Goal: Task Accomplishment & Management: Manage account settings

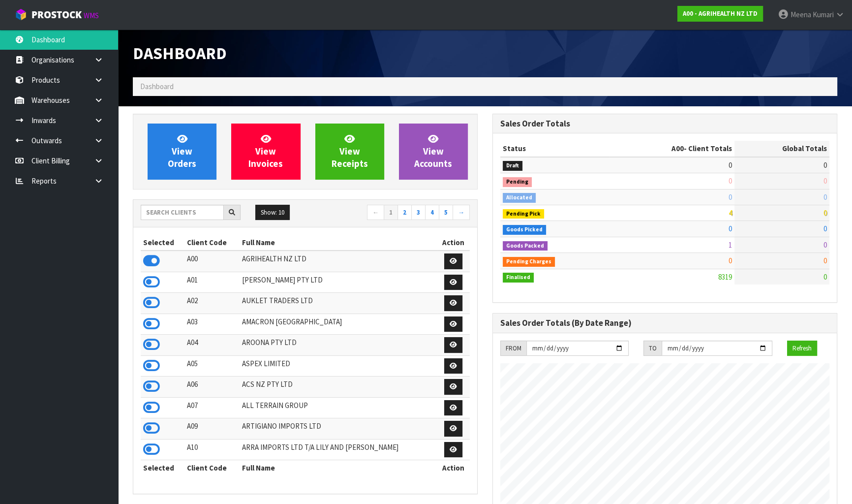
scroll to position [744, 359]
click at [174, 210] on input "text" at bounding box center [182, 212] width 83 height 15
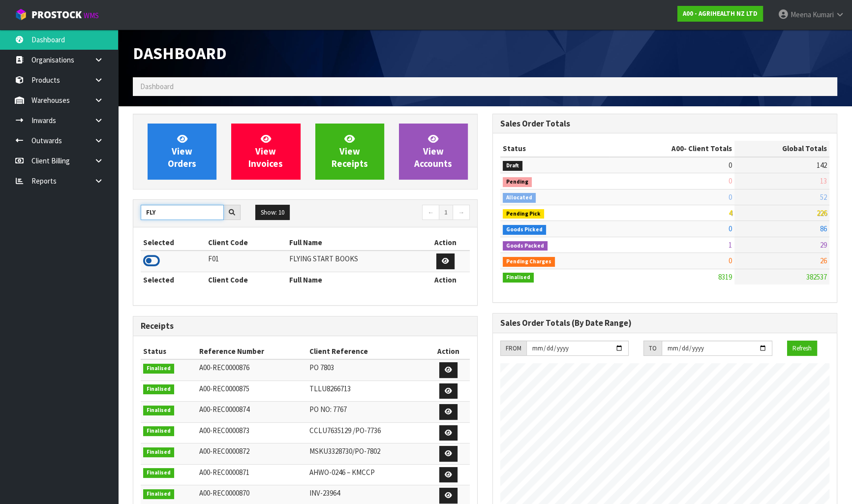
type input "FLY"
click at [151, 262] on icon at bounding box center [151, 260] width 17 height 15
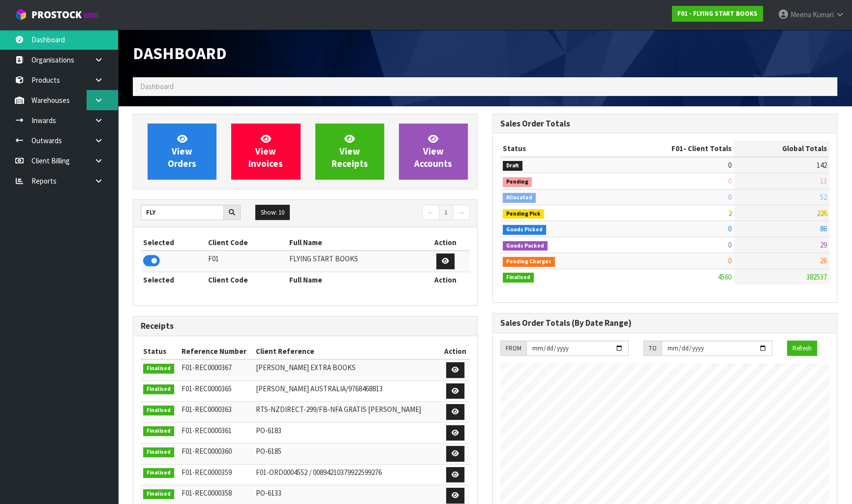
click at [112, 102] on link at bounding box center [102, 100] width 31 height 20
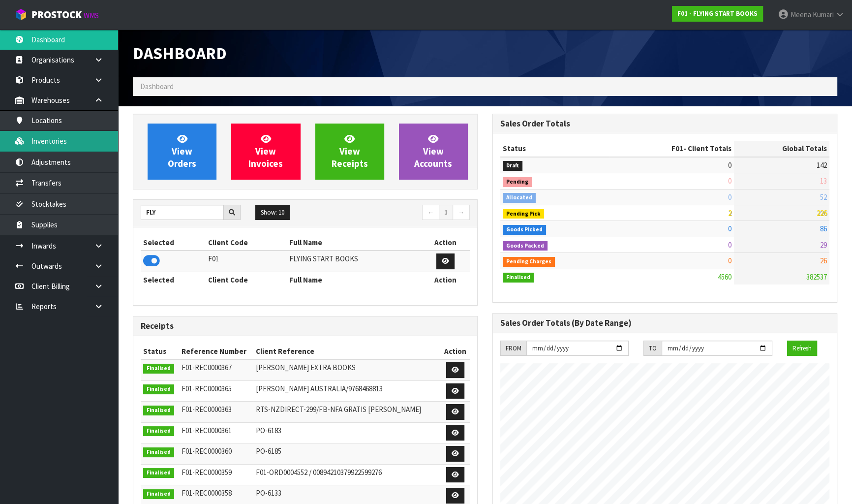
click at [92, 143] on link "Inventories" at bounding box center [59, 141] width 118 height 20
drag, startPoint x: 118, startPoint y: 129, endPoint x: 103, endPoint y: 133, distance: 14.7
click at [118, 129] on body "Toggle navigation ProStock WMS F01 - FLYING START BOOKS Meena Kumari Logout Das…" at bounding box center [426, 252] width 852 height 504
click at [66, 146] on link "Inventories" at bounding box center [59, 141] width 118 height 20
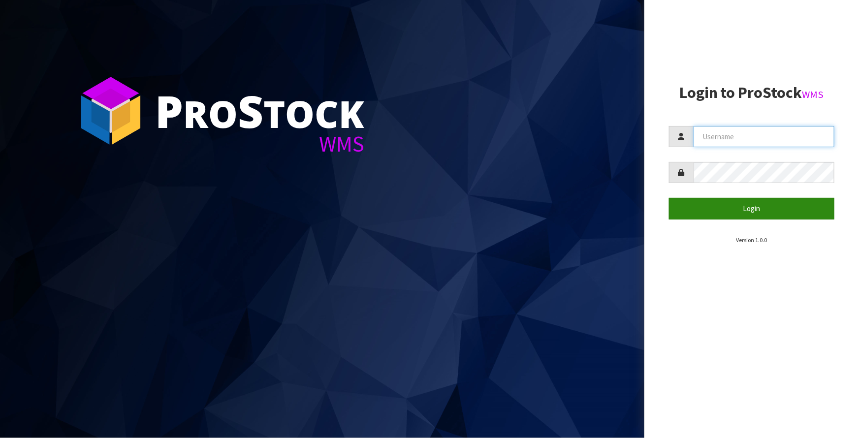
type input "Meena"
click at [749, 205] on button "Login" at bounding box center [751, 208] width 165 height 21
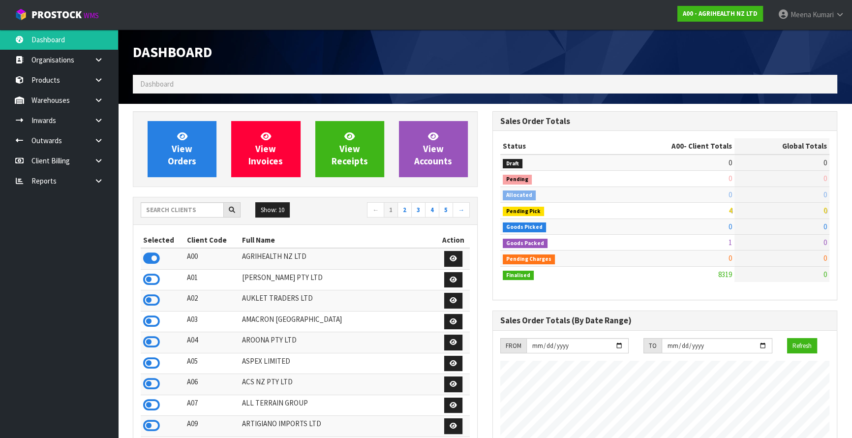
scroll to position [744, 359]
click at [175, 205] on input "text" at bounding box center [182, 209] width 83 height 15
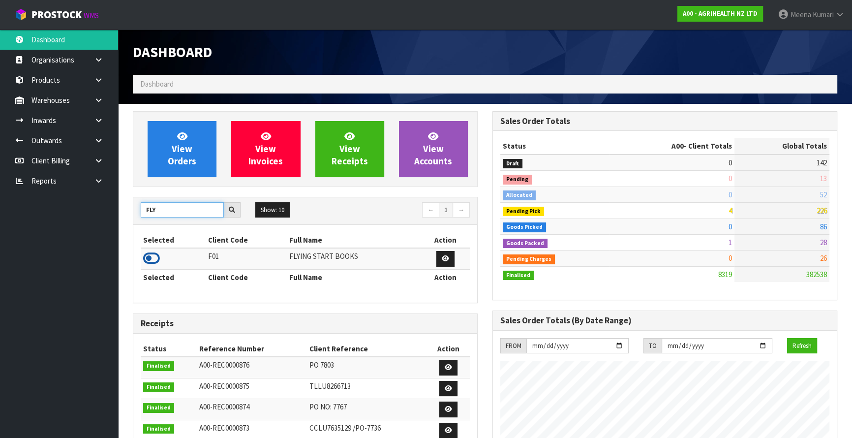
type input "FLY"
click at [155, 254] on icon at bounding box center [151, 258] width 17 height 15
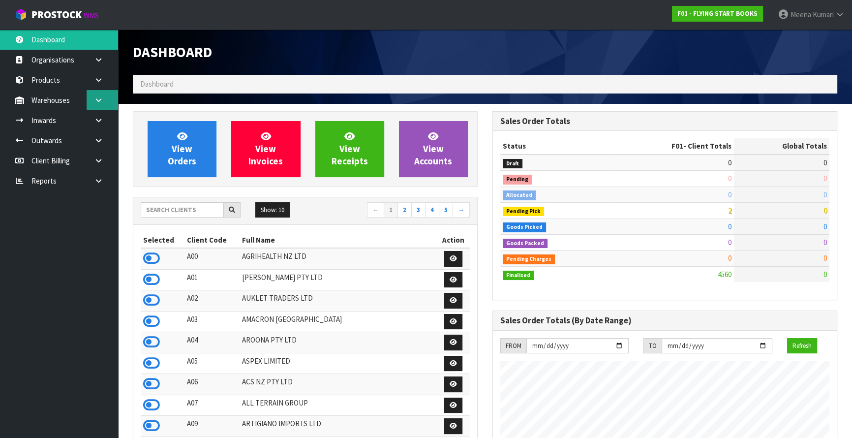
scroll to position [744, 359]
click at [105, 104] on link at bounding box center [102, 100] width 31 height 20
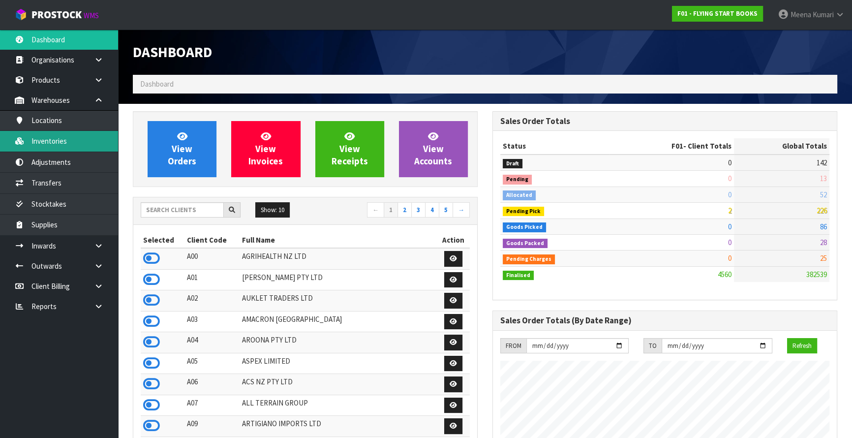
click at [87, 146] on link "Inventories" at bounding box center [59, 141] width 118 height 20
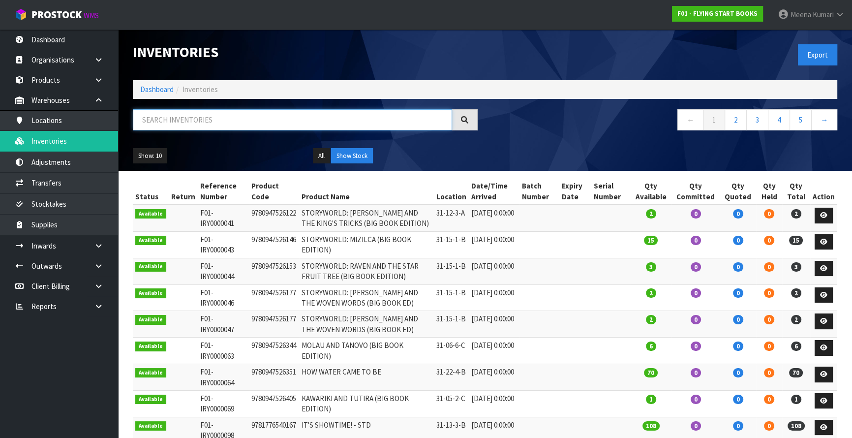
click at [212, 120] on input "text" at bounding box center [292, 119] width 319 height 21
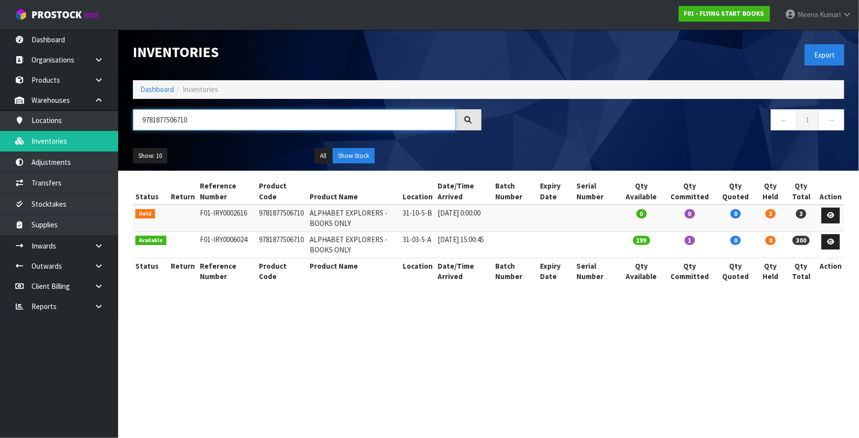
type input "9781877506710"
click at [158, 88] on link "Dashboard" at bounding box center [156, 89] width 33 height 9
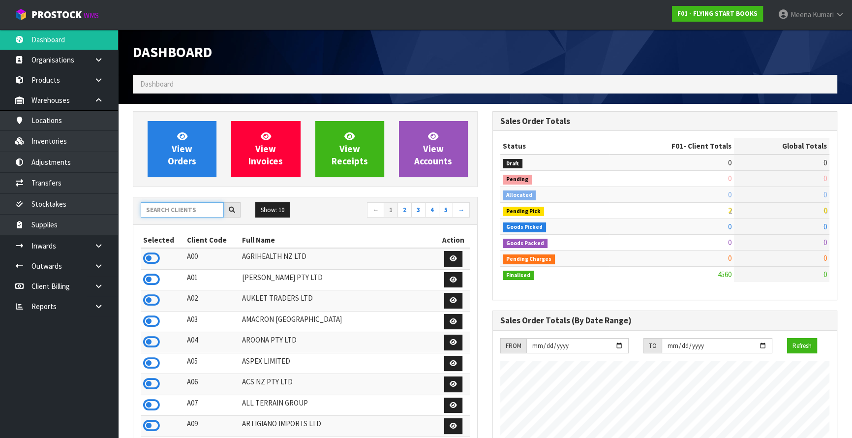
scroll to position [613, 359]
click at [194, 209] on input "text" at bounding box center [182, 209] width 83 height 15
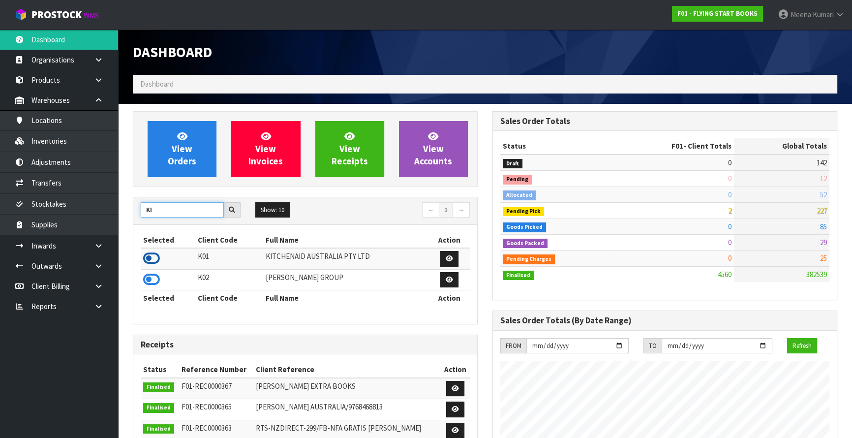
type input "KI"
click at [154, 259] on icon at bounding box center [151, 258] width 17 height 15
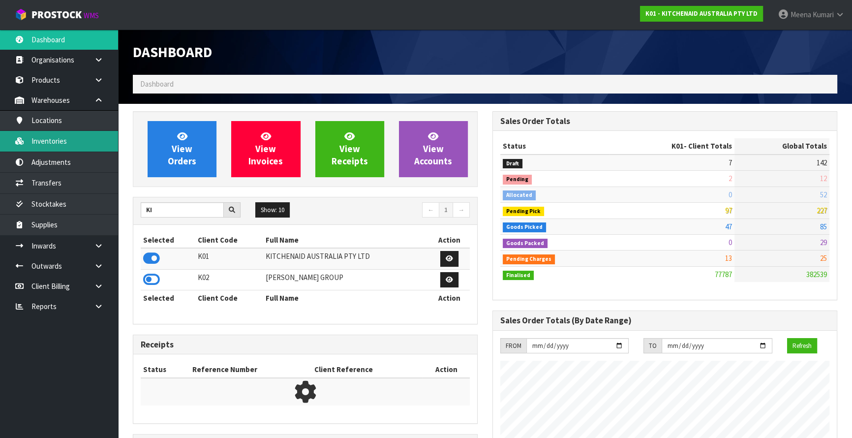
click at [82, 138] on link "Inventories" at bounding box center [59, 141] width 118 height 20
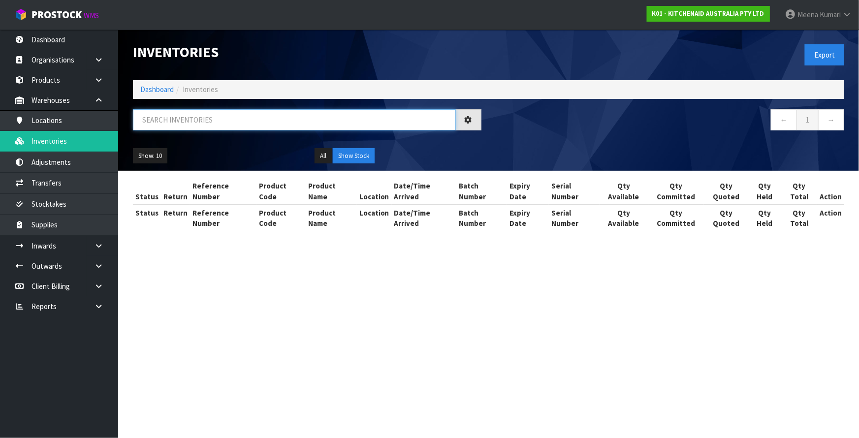
click at [187, 123] on input "text" at bounding box center [294, 119] width 323 height 21
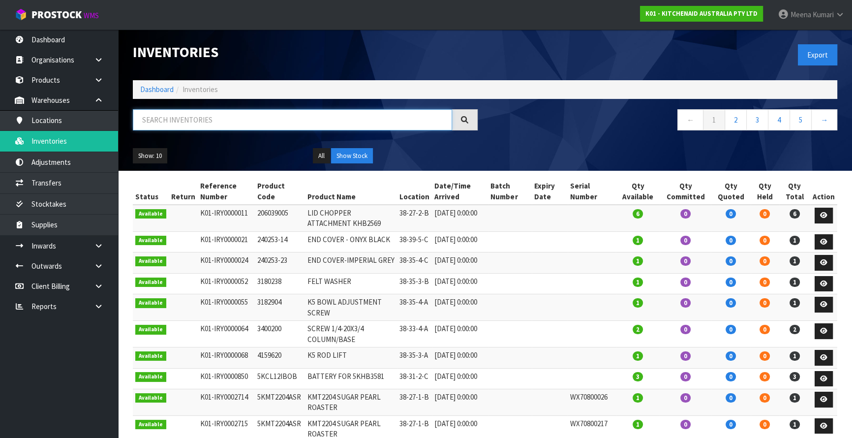
paste input "5KHBV53AER"
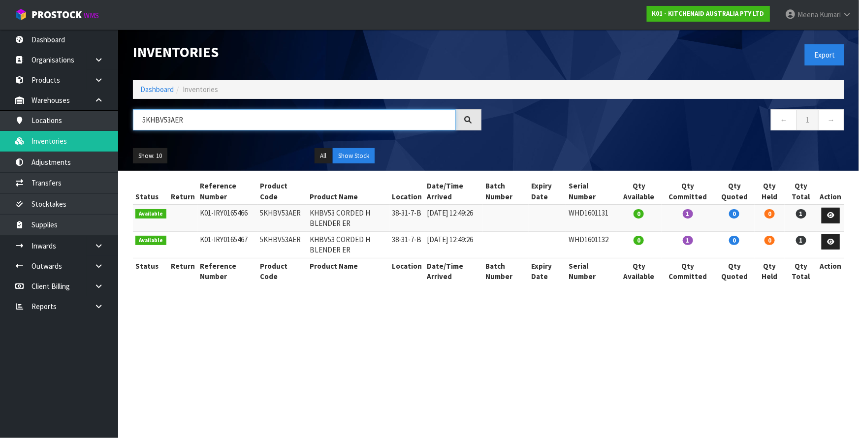
type input "5KHBV53AER"
click at [835, 208] on link at bounding box center [830, 216] width 18 height 16
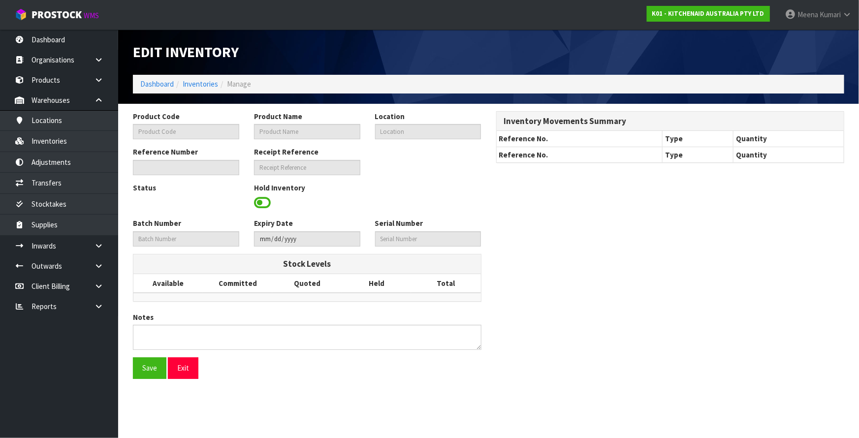
type input "5KHBV53AER"
type input "KHBV53 CORDED H BLENDER ER"
type input "38-31-7-B"
type input "K01-IRY0165466"
type input "K01-REC0002017"
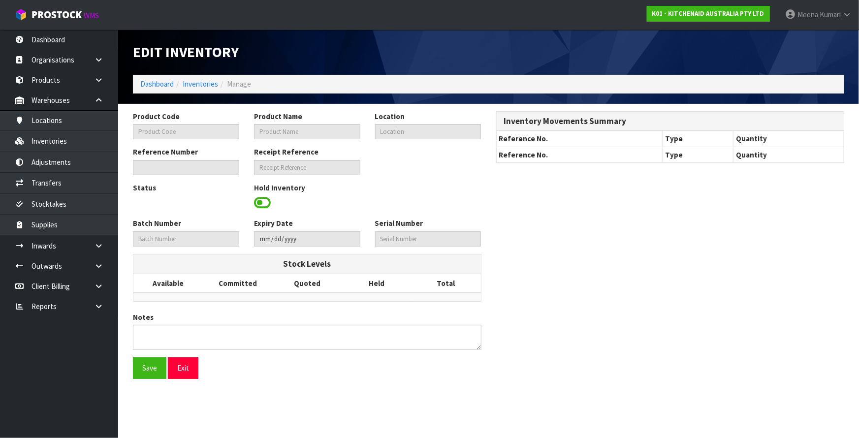
type input "WHD1601131"
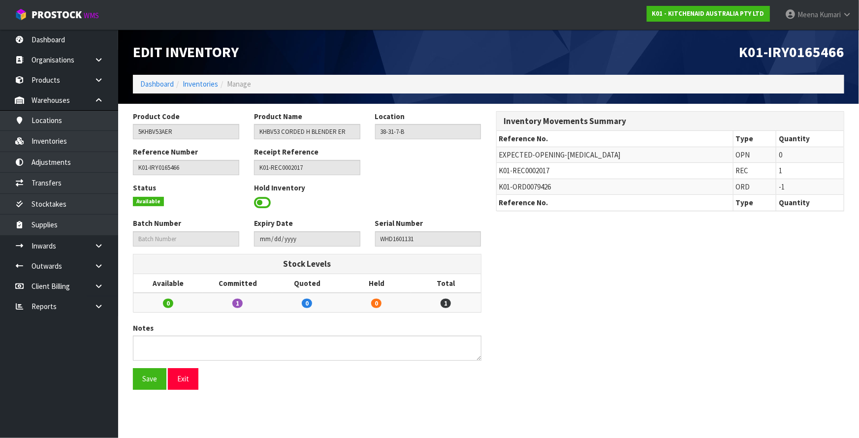
click at [506, 171] on span "K01-REC0002017" at bounding box center [524, 170] width 51 height 9
copy tr "K01-REC0002017"
click at [104, 246] on link at bounding box center [102, 246] width 31 height 20
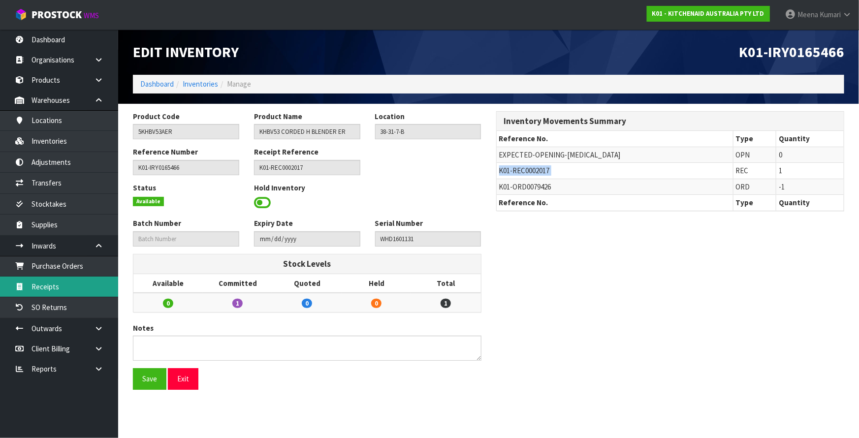
click at [95, 281] on link "Receipts" at bounding box center [59, 287] width 118 height 20
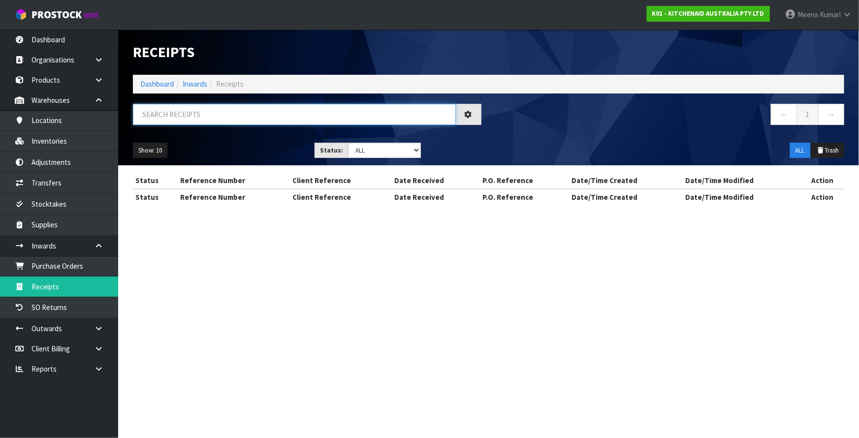
click at [202, 109] on input "text" at bounding box center [294, 114] width 323 height 21
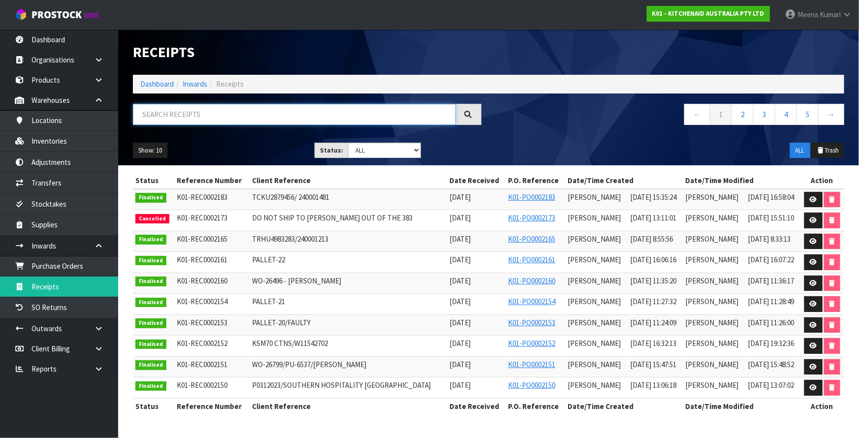
paste input "K01-REC0002017"
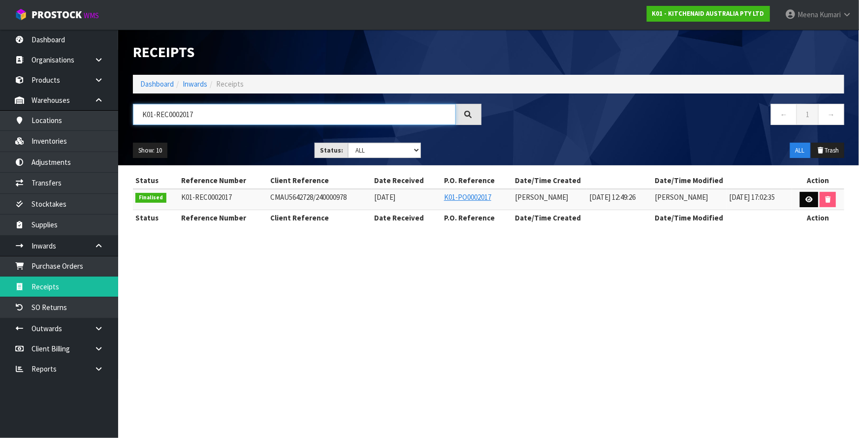
type input "K01-REC0002017"
click at [806, 202] on link at bounding box center [809, 200] width 18 height 16
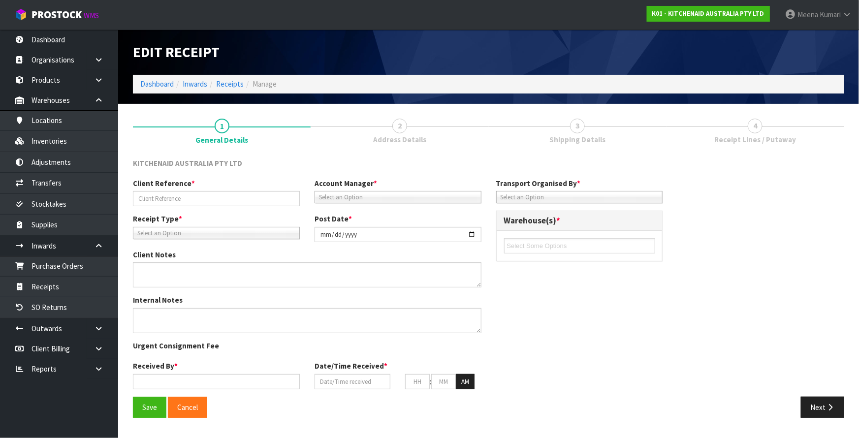
type input "CMAU5642728/240000978"
type input "[DATE]"
type input "[PERSON_NAME]"
type input "[DATE]"
type input "12"
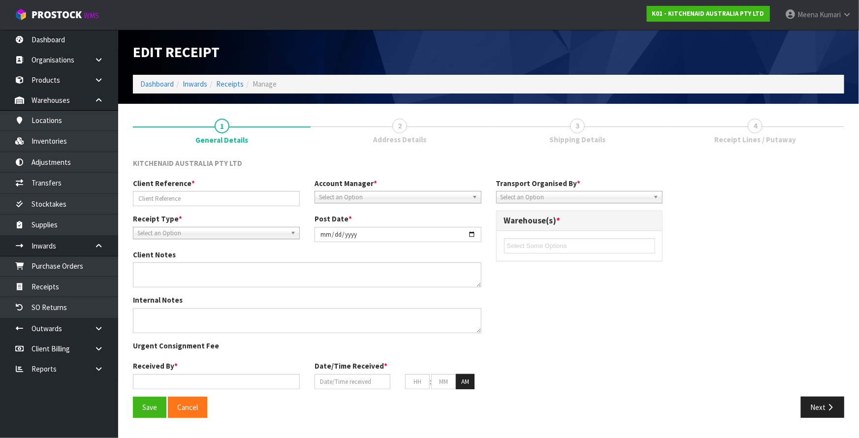
type input "49"
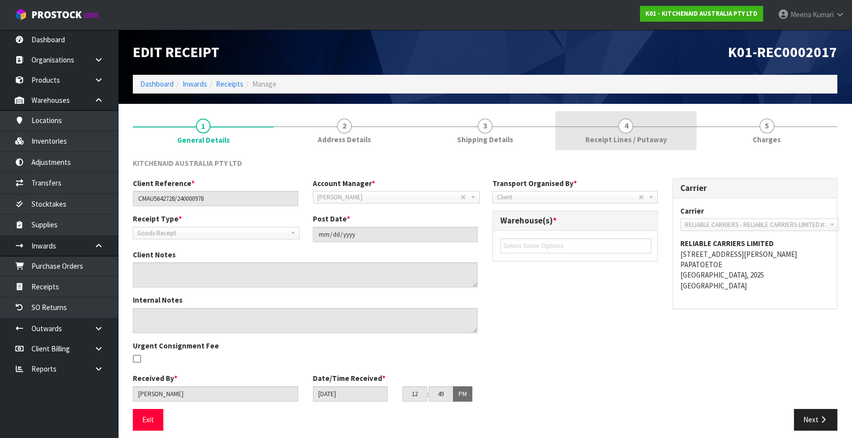
click at [639, 130] on link "4 Receipt Lines / Putaway" at bounding box center [626, 130] width 141 height 39
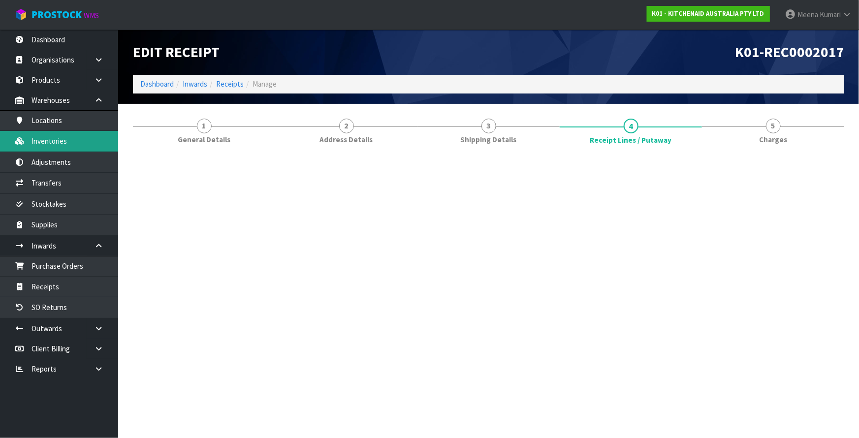
click at [72, 137] on link "Inventories" at bounding box center [59, 141] width 118 height 20
click at [67, 145] on link "Inventories" at bounding box center [59, 141] width 118 height 20
click at [65, 142] on link "Inventories" at bounding box center [59, 141] width 118 height 20
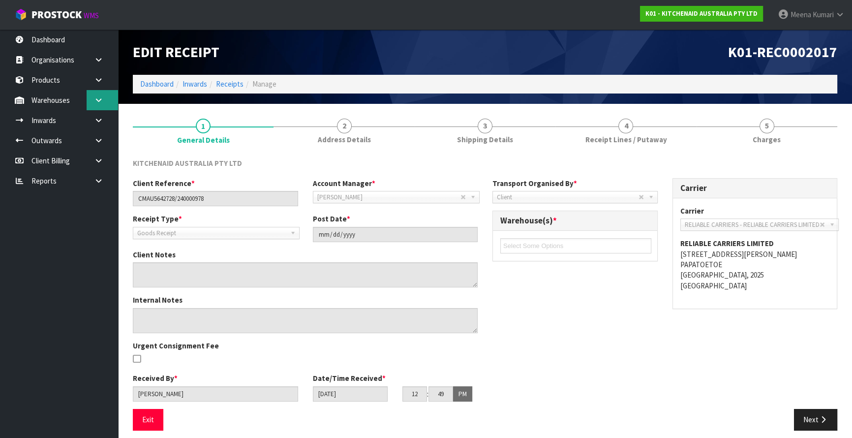
click at [102, 98] on icon at bounding box center [98, 99] width 9 height 7
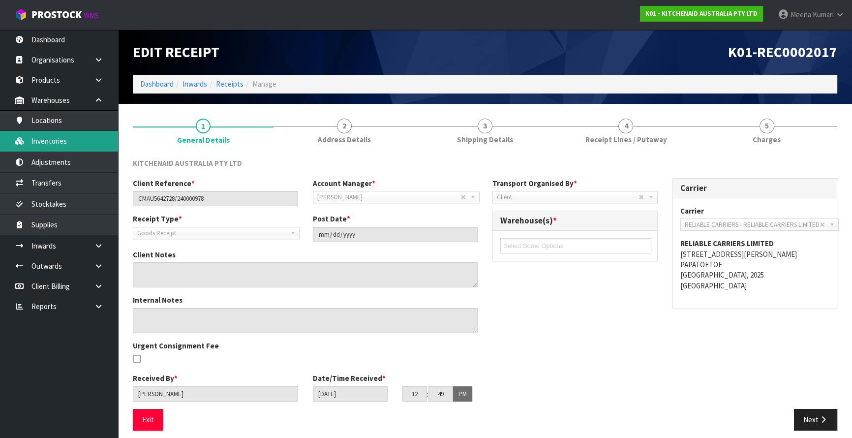
click at [88, 146] on link "Inventories" at bounding box center [59, 141] width 118 height 20
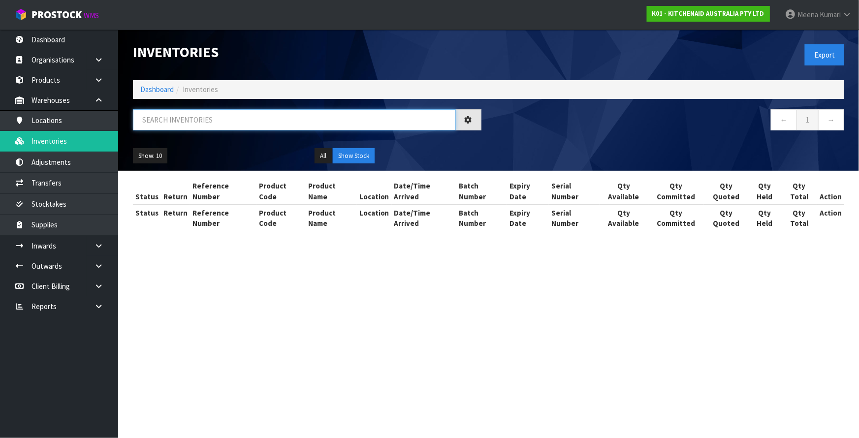
click at [292, 118] on input "text" at bounding box center [294, 119] width 323 height 21
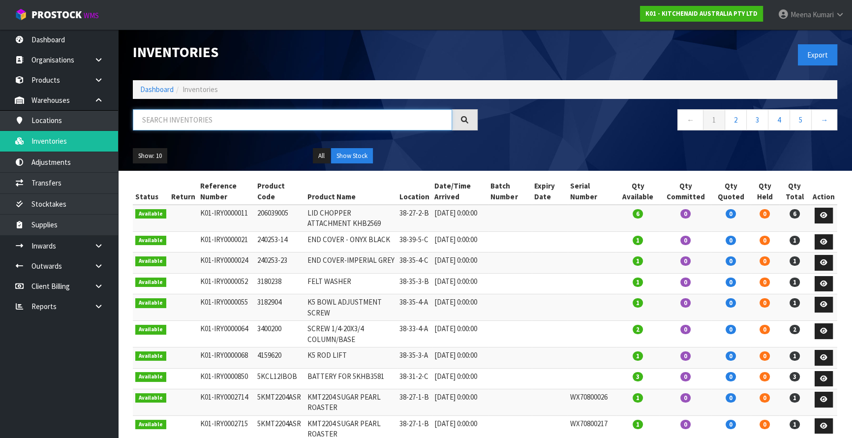
paste input "5KHBV53AER"
type input "5KHBV53AER"
